Goal: Task Accomplishment & Management: Use online tool/utility

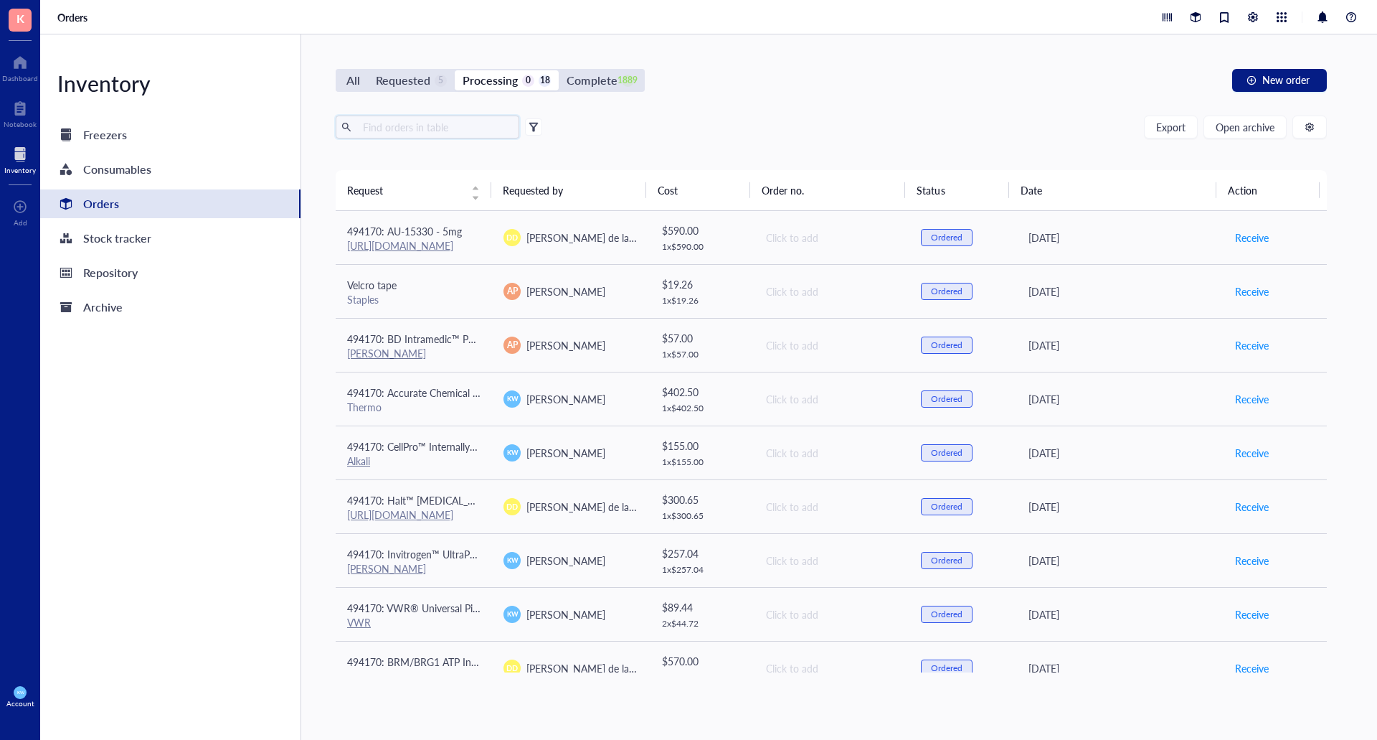
click at [372, 130] on input "text" at bounding box center [435, 127] width 156 height 22
click at [345, 81] on div "All" at bounding box center [353, 80] width 29 height 20
click at [339, 70] on input "All" at bounding box center [339, 70] width 0 height 0
click at [395, 134] on input "text" at bounding box center [435, 127] width 156 height 22
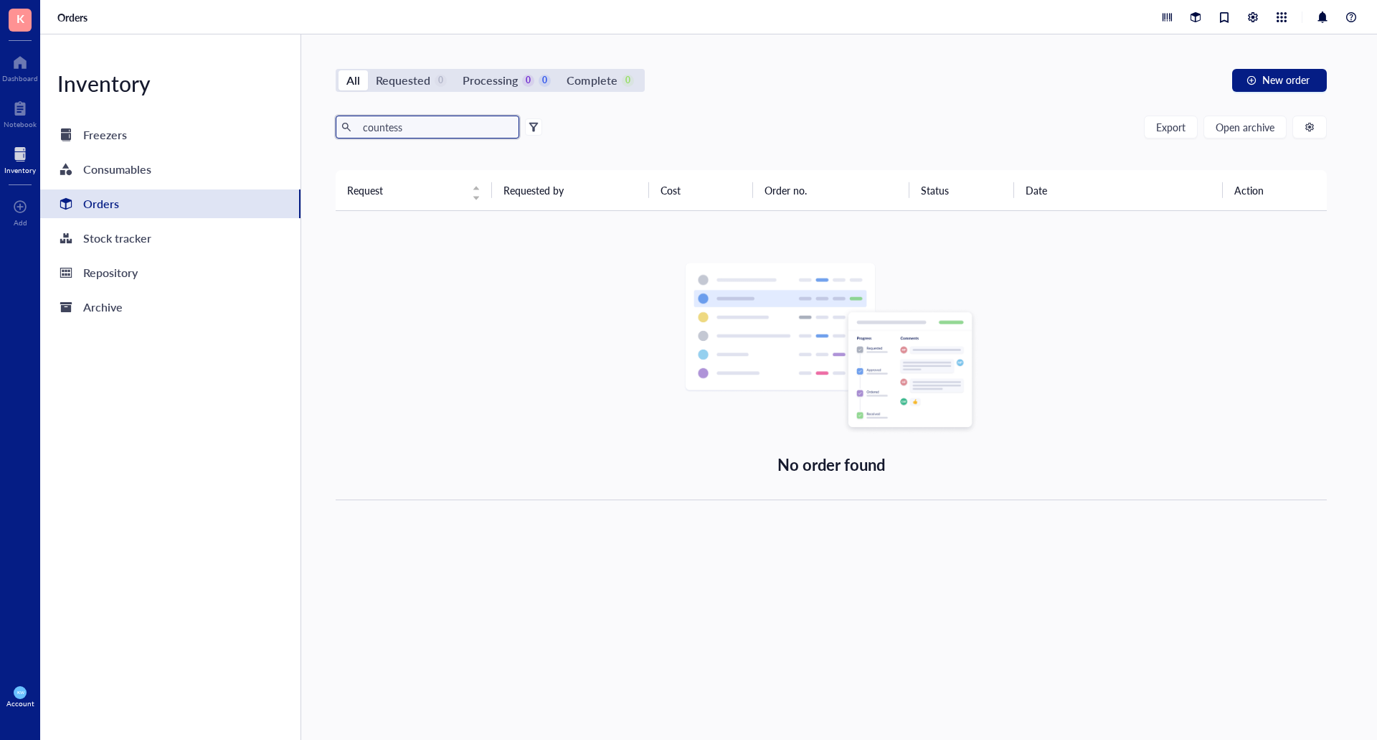
type input "countess"
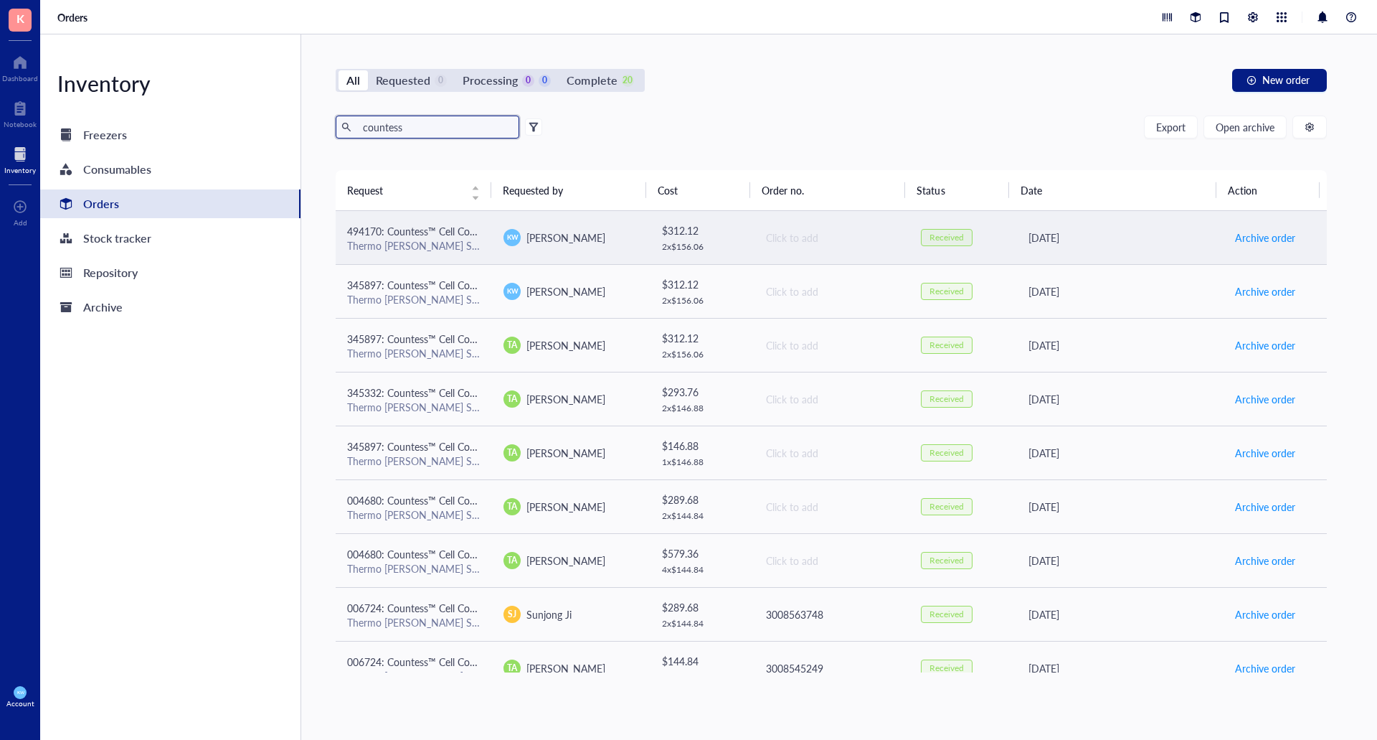
click at [825, 242] on div "Click to add" at bounding box center [832, 238] width 132 height 16
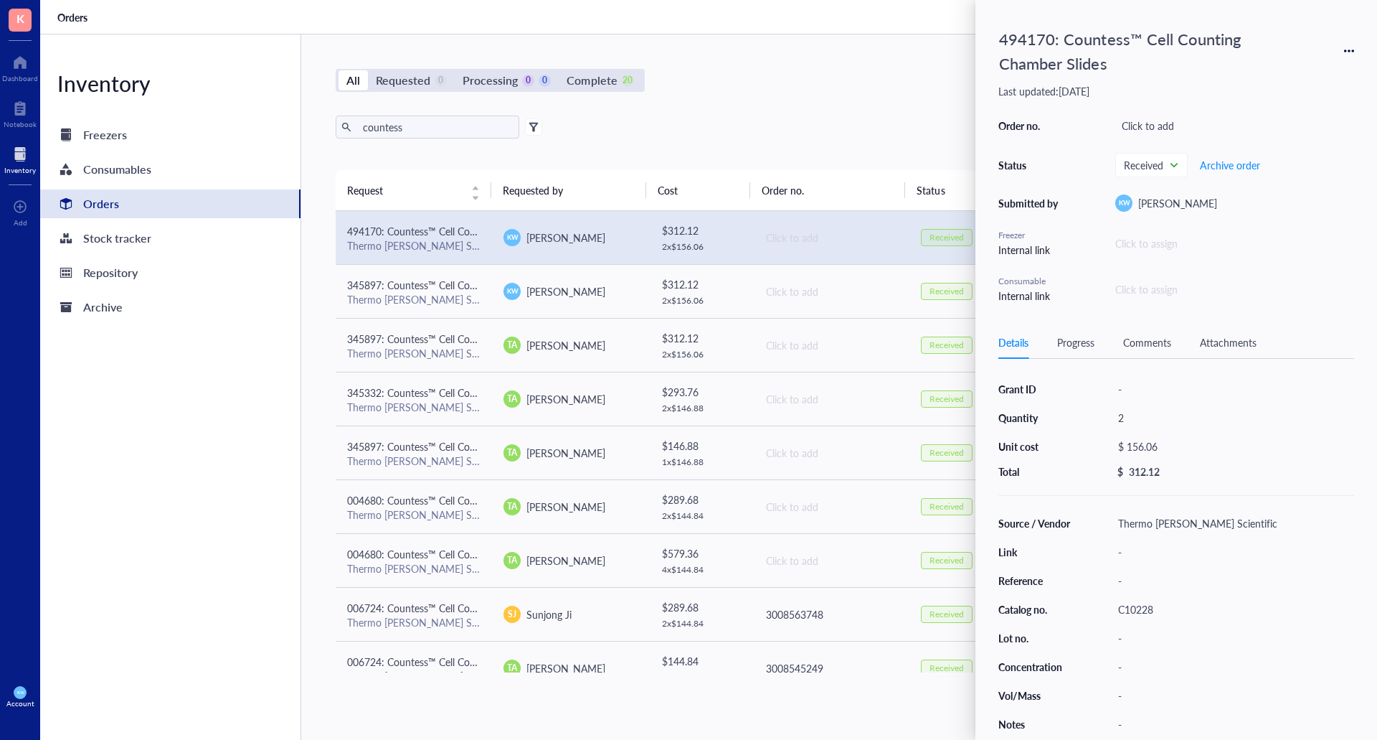
click at [1358, 47] on div "494170: Countess™ Cell Counting Chamber Slides Last updated: [DATE] Order no. C…" at bounding box center [1177, 370] width 402 height 740
click at [1352, 48] on icon at bounding box center [1349, 51] width 10 height 10
click at [1281, 72] on span "Request again" at bounding box center [1298, 72] width 90 height 16
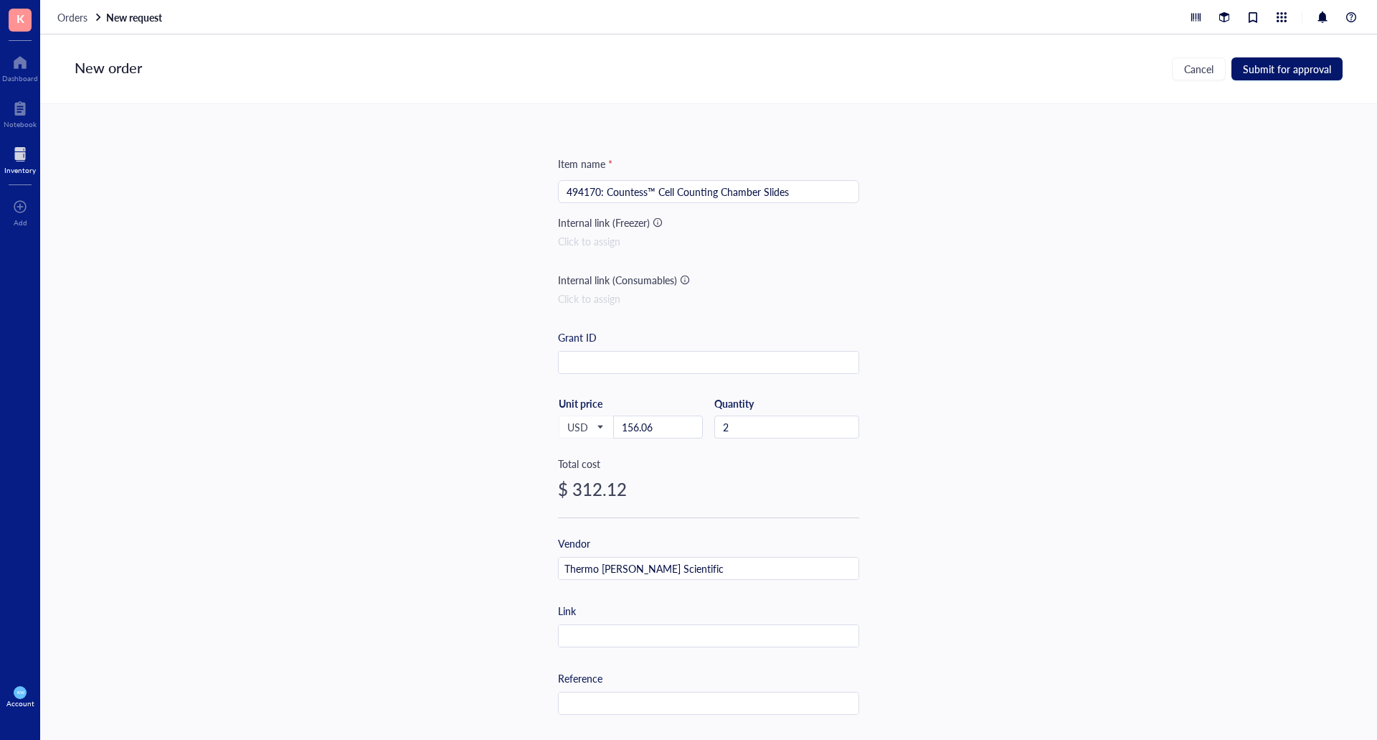
drag, startPoint x: 1293, startPoint y: 63, endPoint x: 1219, endPoint y: 88, distance: 78.0
click at [1293, 63] on span "Submit for approval" at bounding box center [1287, 68] width 88 height 11
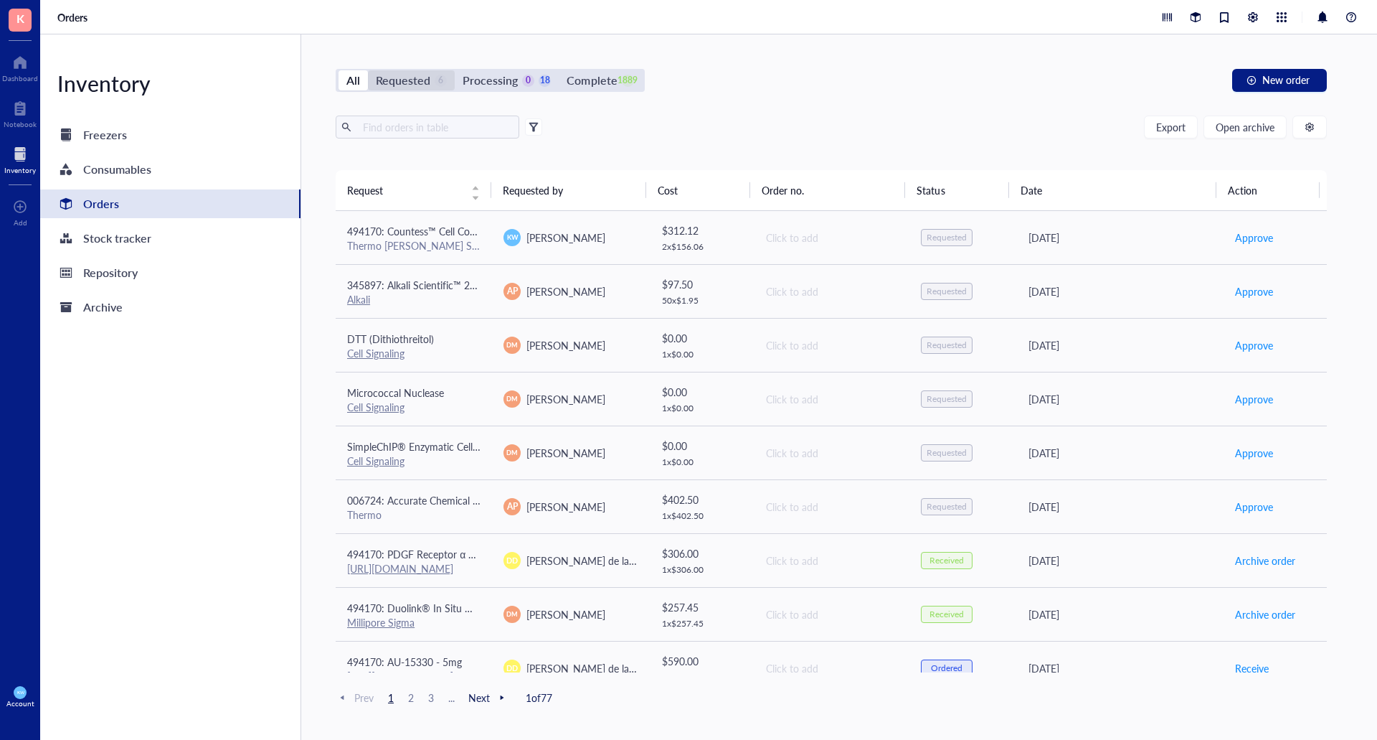
click at [418, 72] on div "Requested" at bounding box center [403, 80] width 55 height 20
click at [368, 70] on input "Requested 6" at bounding box center [368, 70] width 0 height 0
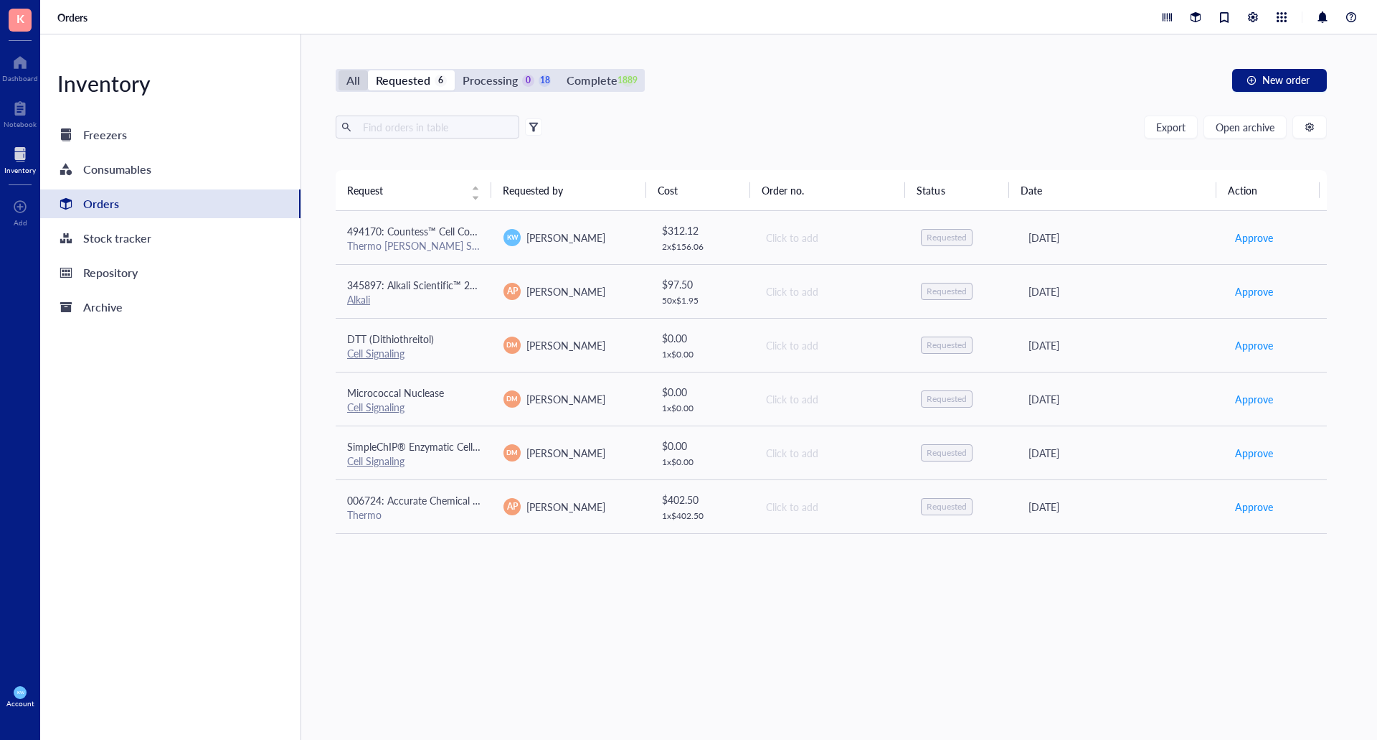
click at [354, 74] on div "All" at bounding box center [353, 80] width 14 height 20
click at [339, 70] on input "All" at bounding box center [339, 70] width 0 height 0
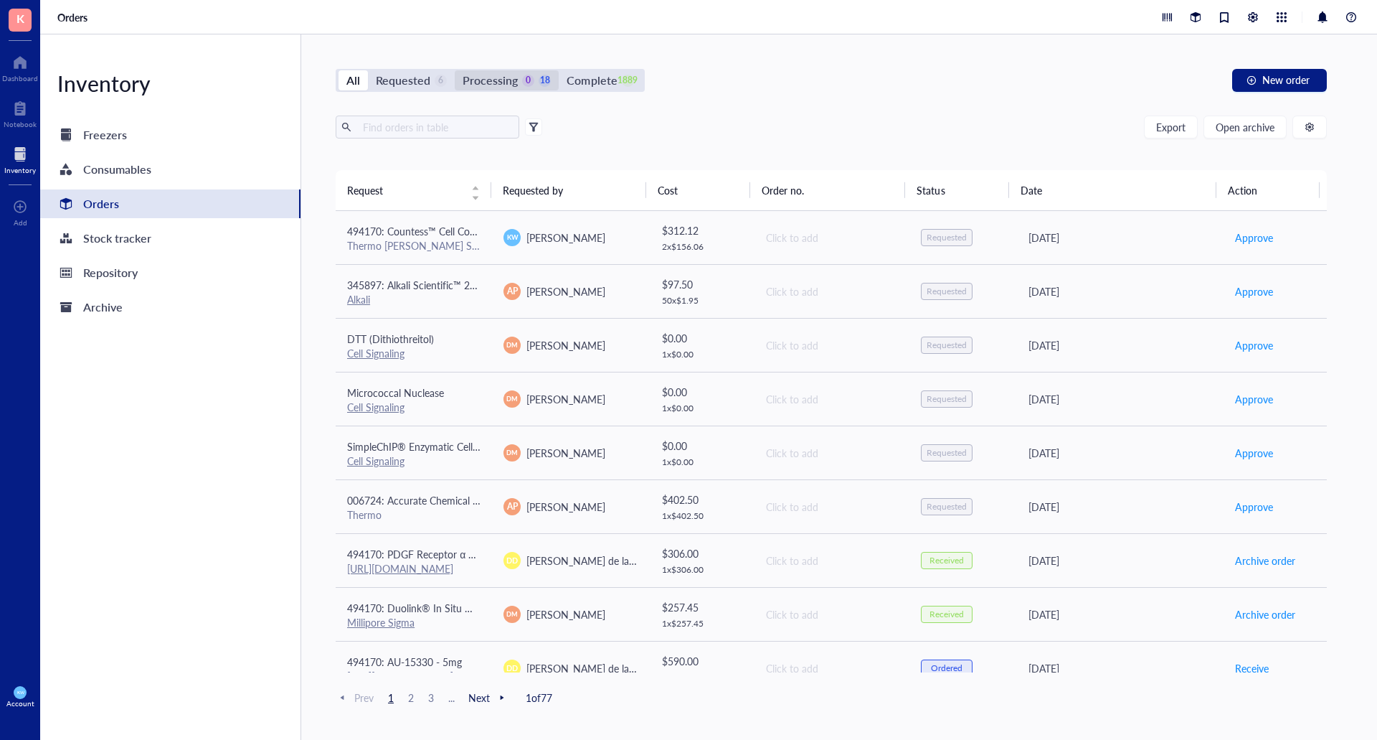
click at [497, 78] on div "Processing" at bounding box center [490, 80] width 55 height 20
click at [455, 70] on input "Processing 0 18" at bounding box center [455, 70] width 0 height 0
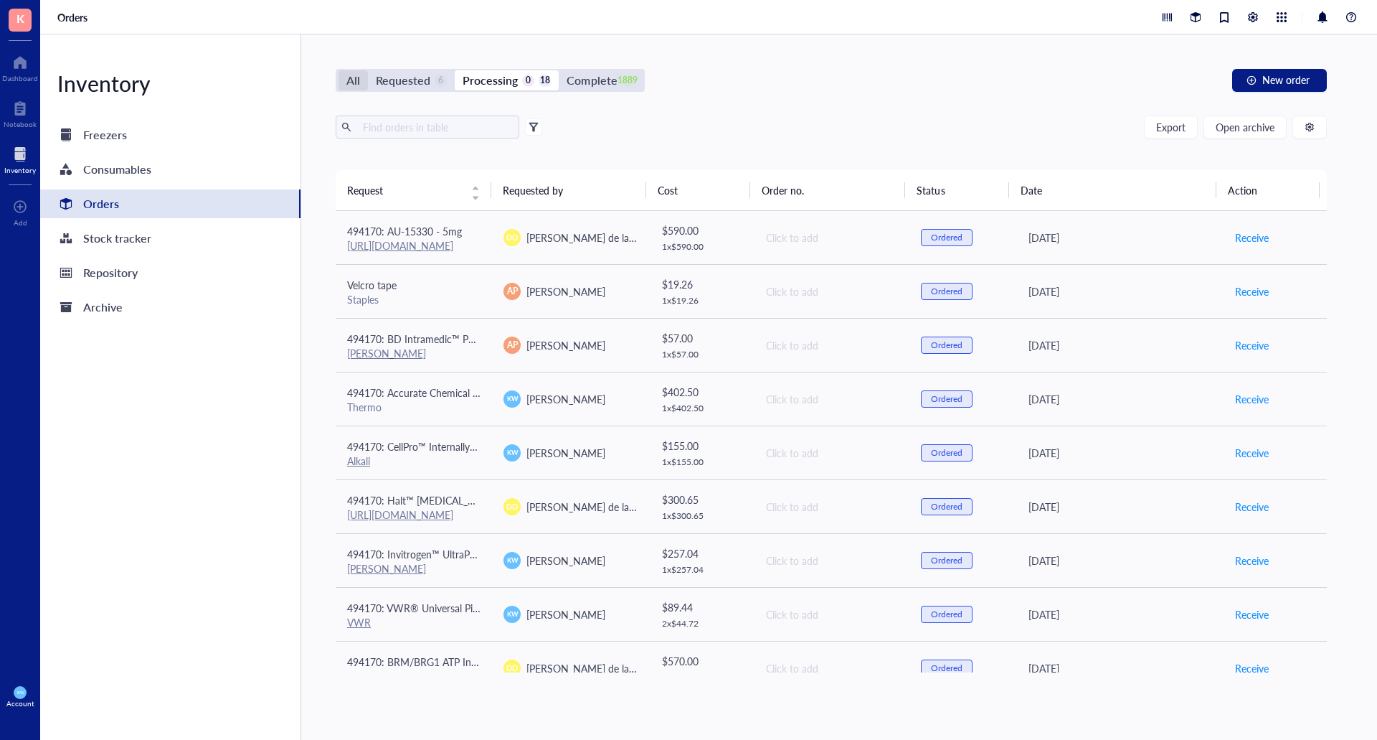
click at [357, 76] on div "All" at bounding box center [353, 80] width 14 height 20
click at [339, 70] on input "All" at bounding box center [339, 70] width 0 height 0
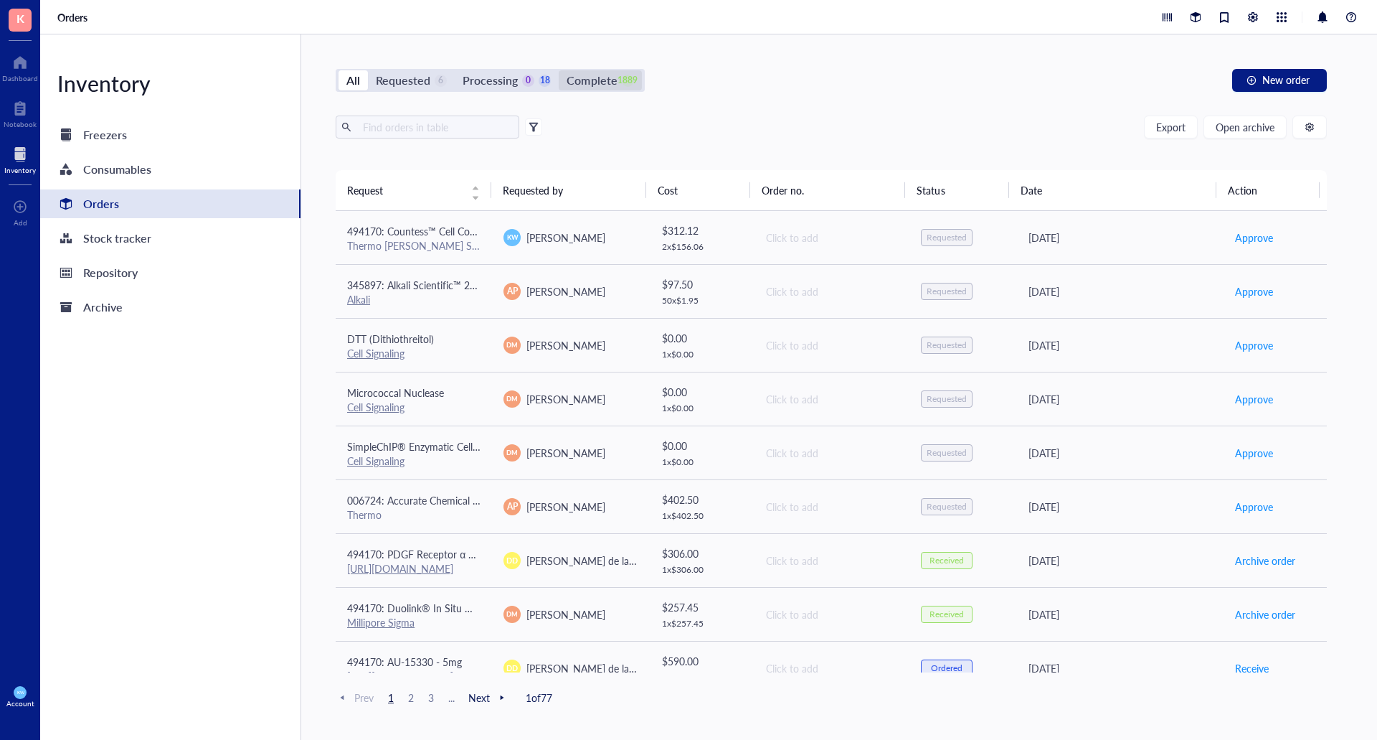
click at [590, 77] on div "Complete" at bounding box center [592, 80] width 50 height 20
click at [559, 70] on input "Complete 1889" at bounding box center [559, 70] width 0 height 0
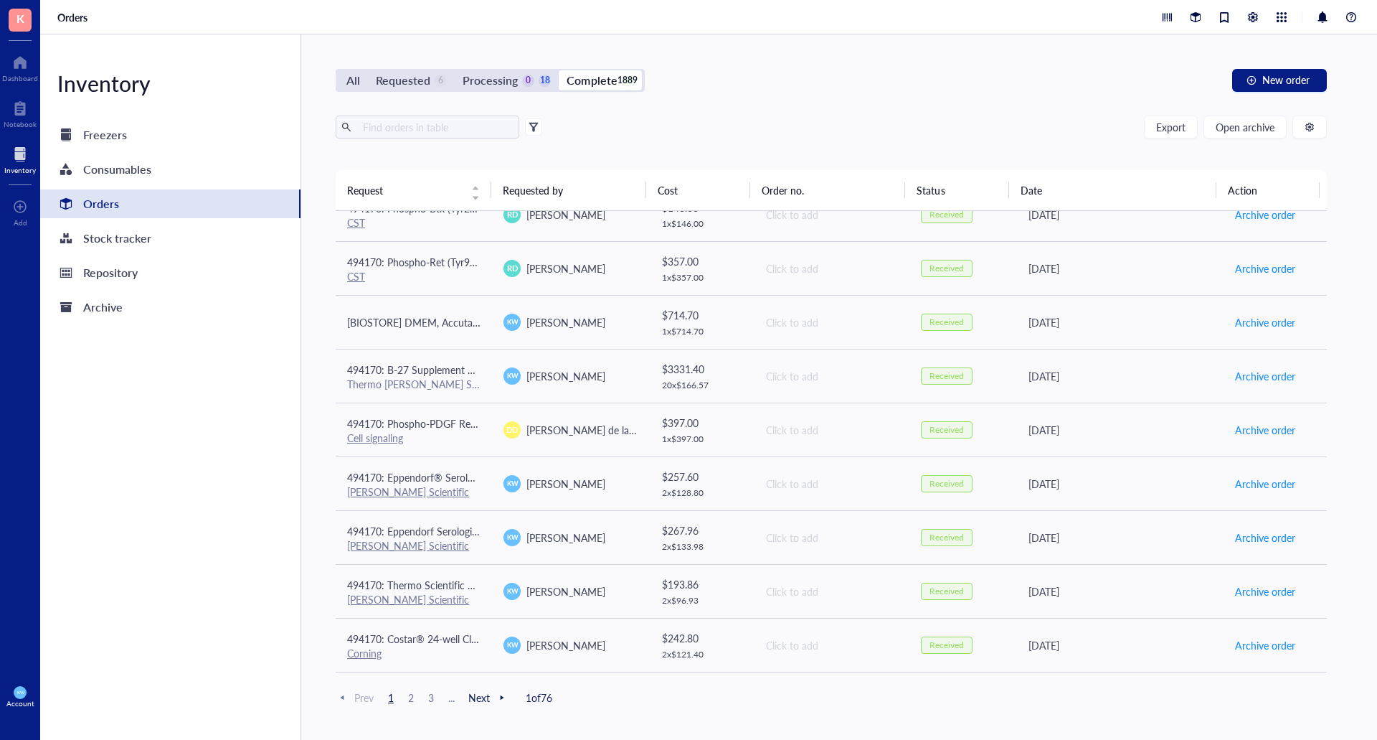
scroll to position [23, 0]
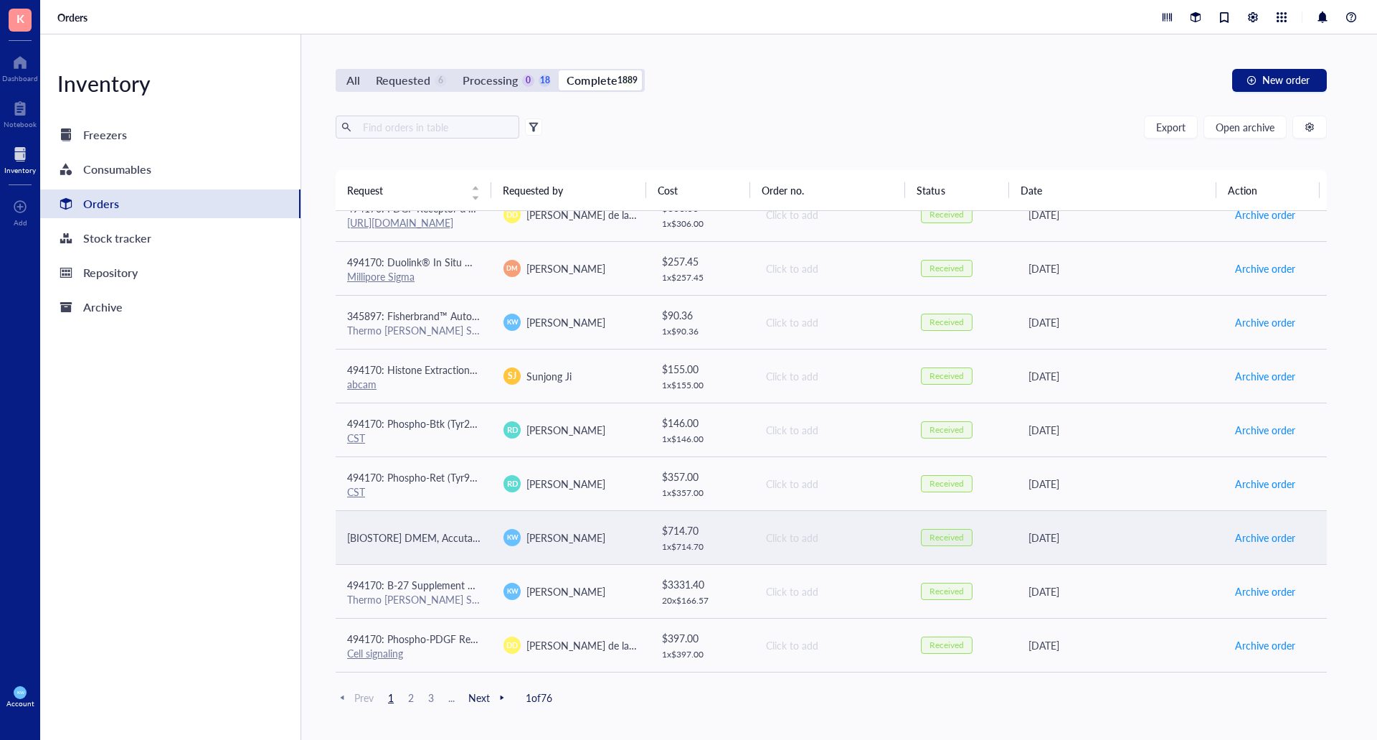
click at [613, 537] on div "[PERSON_NAME]" at bounding box center [570, 537] width 133 height 17
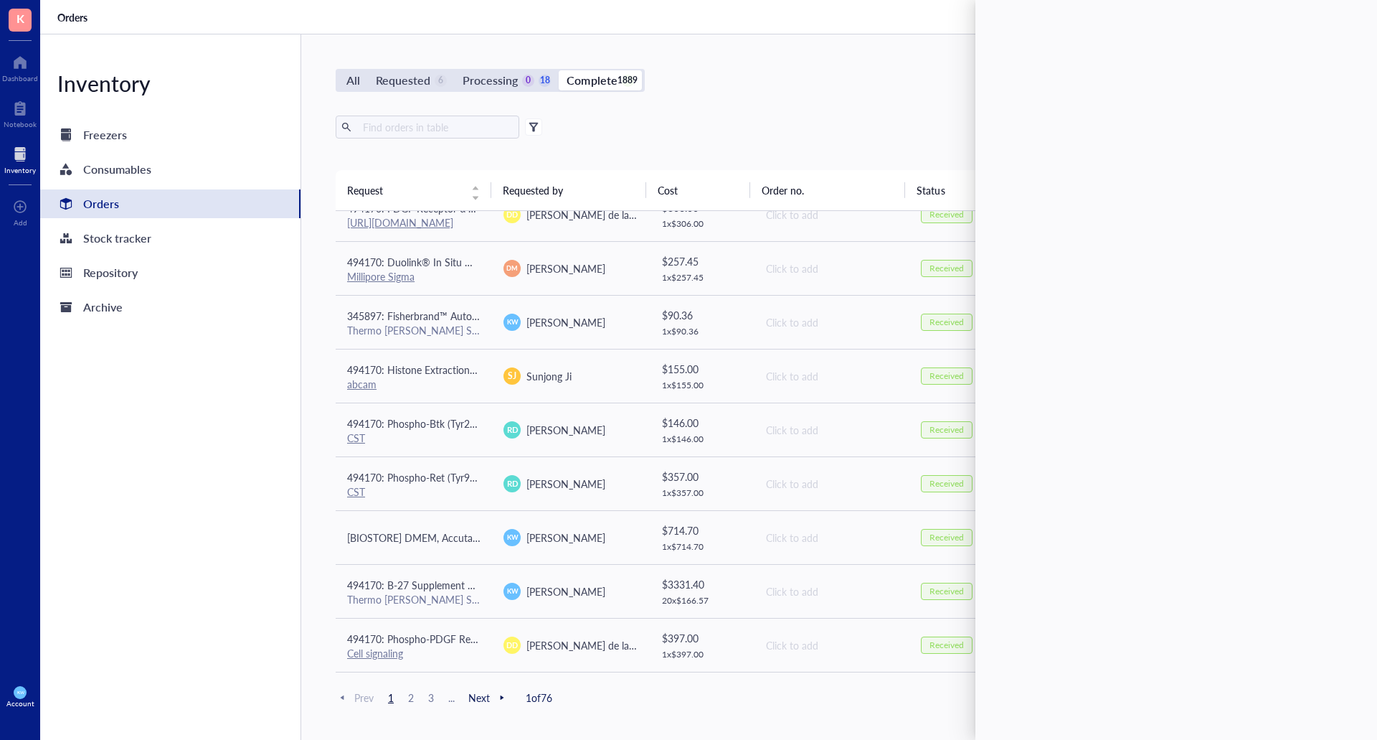
click at [707, 98] on div "All Requested 6 Processing 0 18 Complete 1889 New order Export Open archive Req…" at bounding box center [831, 386] width 1060 height 705
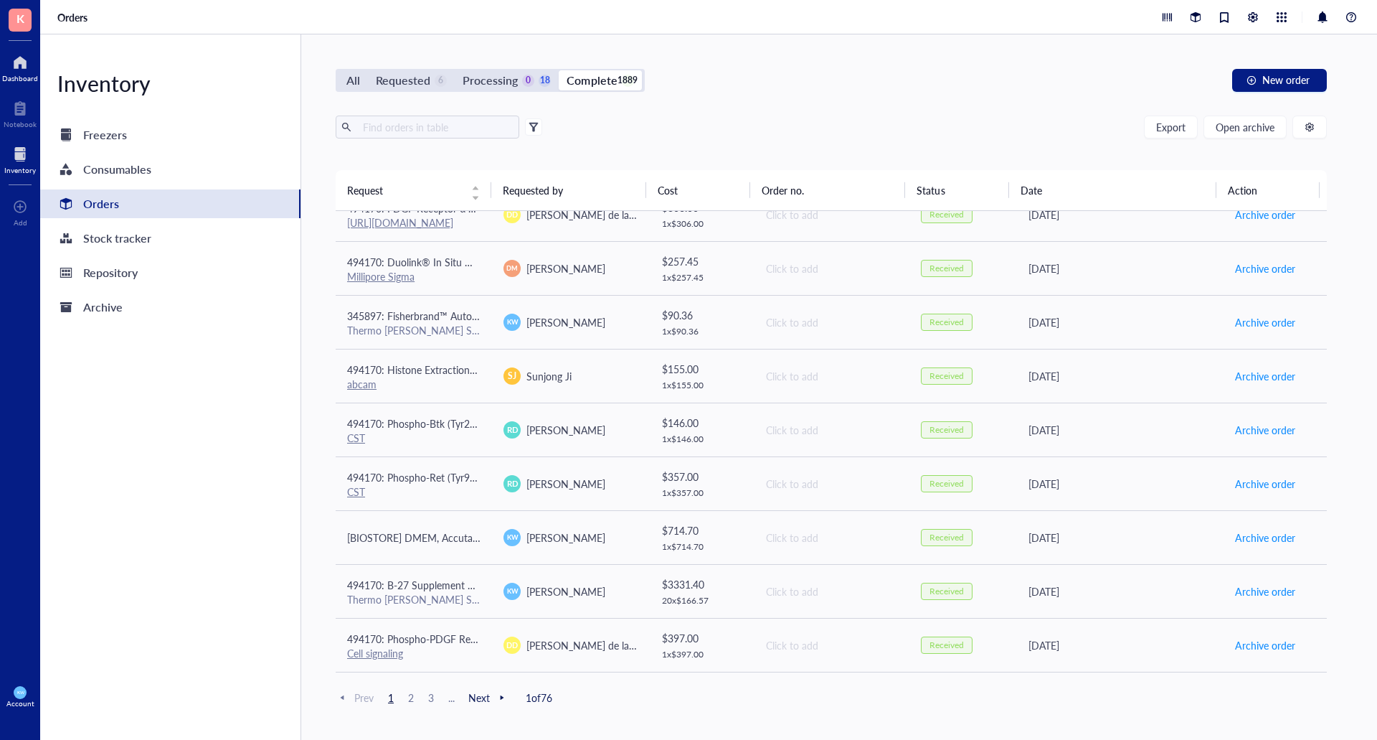
click at [31, 71] on div at bounding box center [20, 62] width 36 height 23
